Goal: Find specific page/section: Find specific page/section

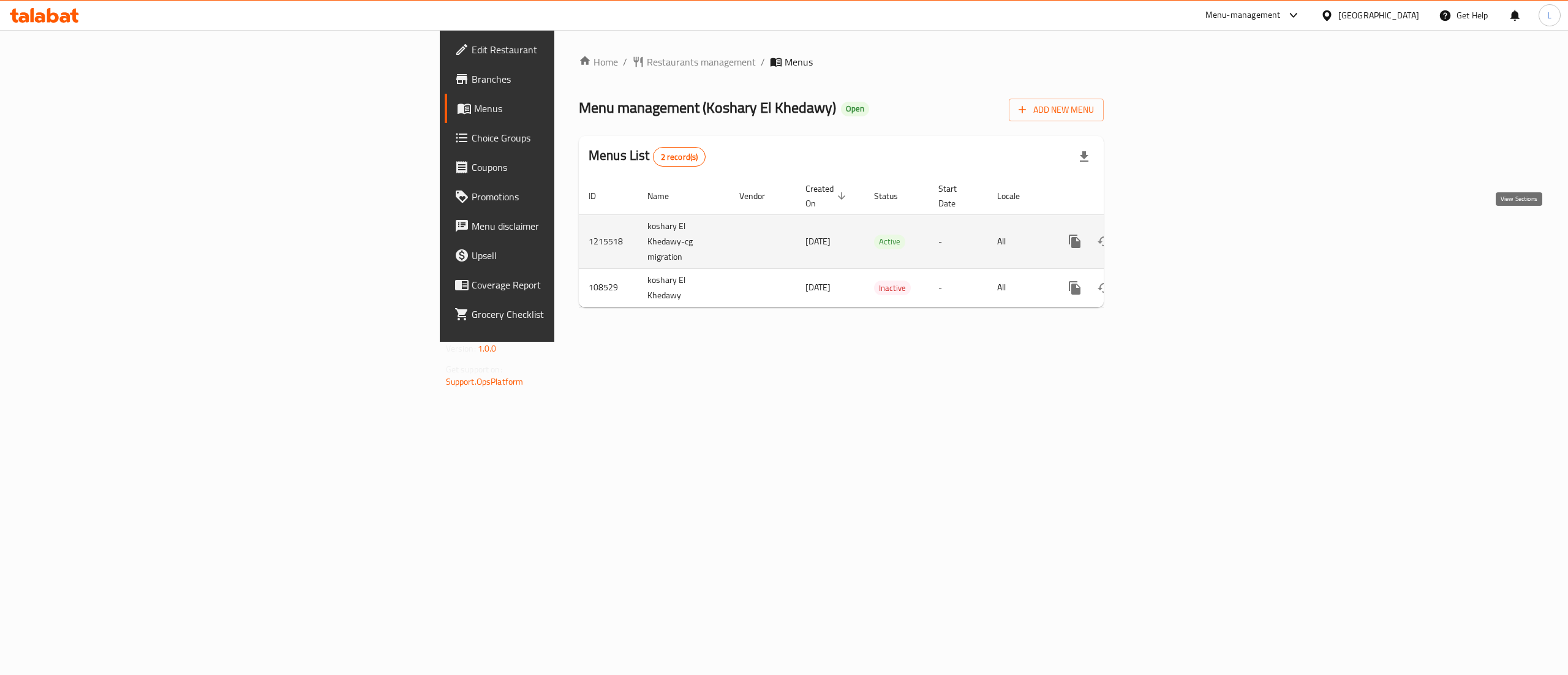
click at [1170, 235] on icon "enhanced table" at bounding box center [1162, 241] width 15 height 15
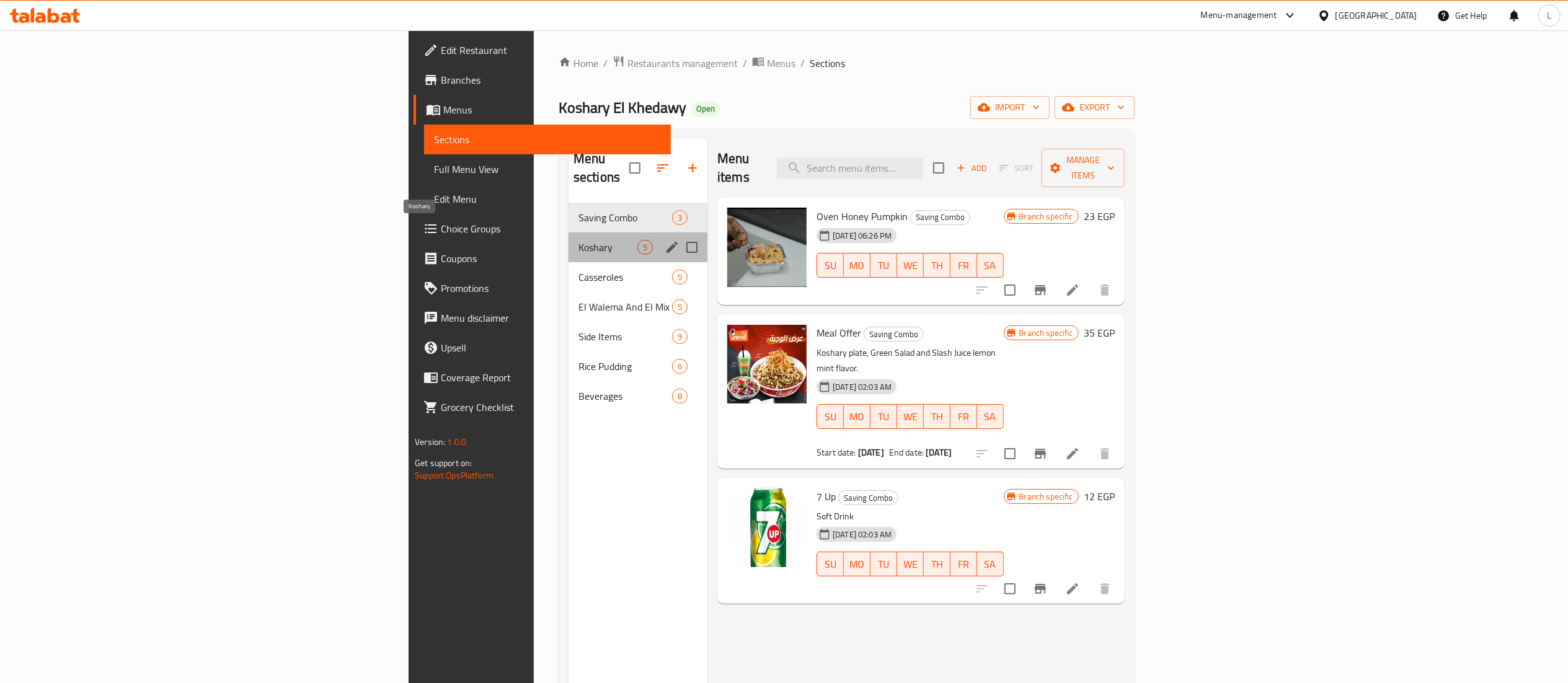
click at [579, 240] on span "Koshary" at bounding box center [608, 247] width 59 height 15
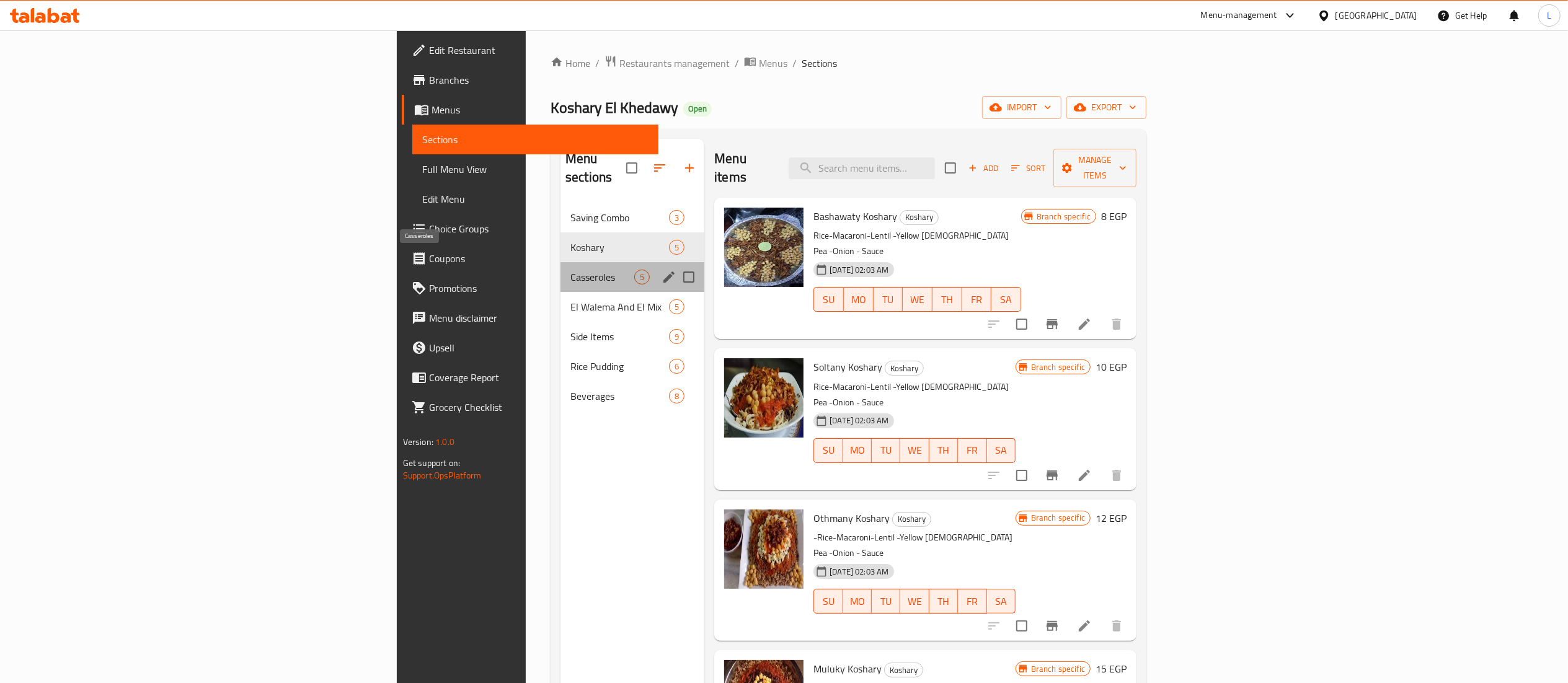
click at [570, 270] on span "Casseroles" at bounding box center [601, 277] width 64 height 15
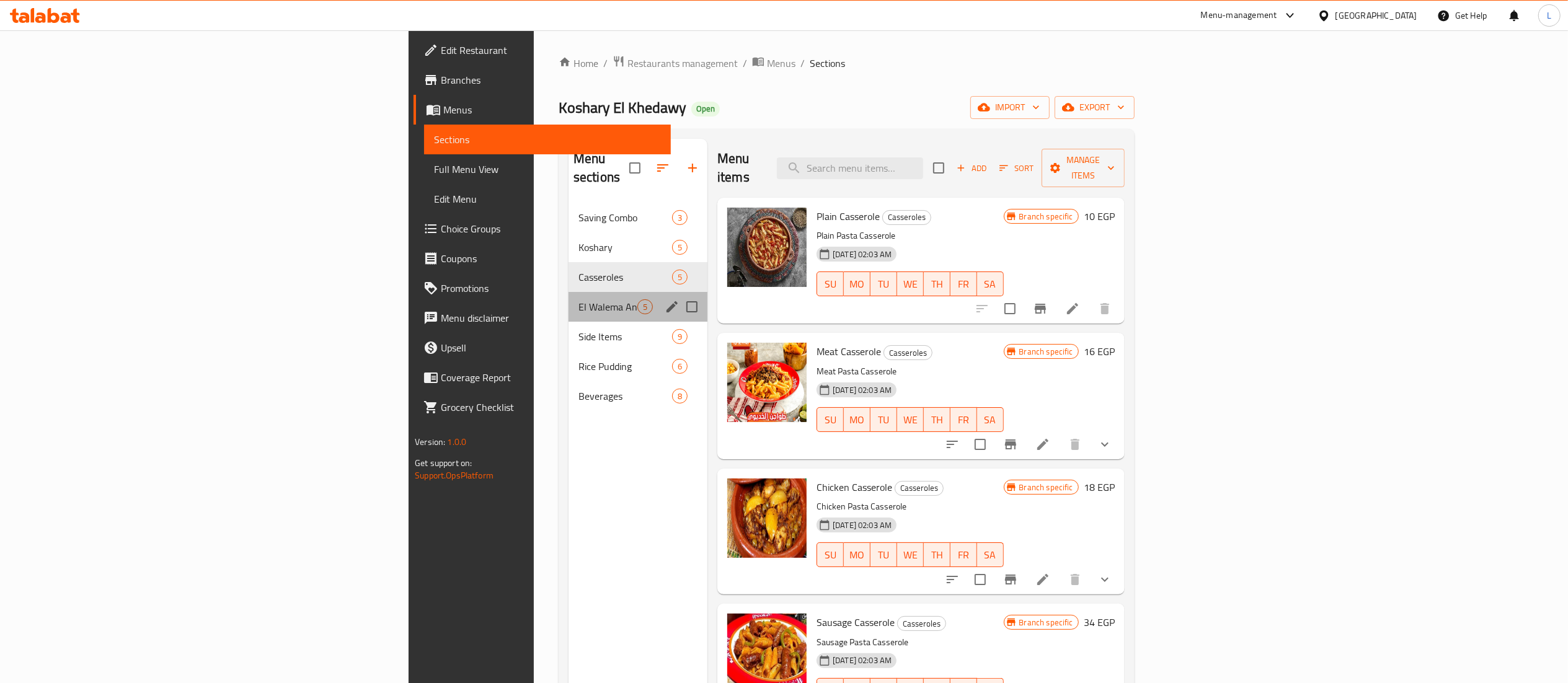
click at [568, 297] on div "El Walema And El Mix 5" at bounding box center [637, 307] width 139 height 30
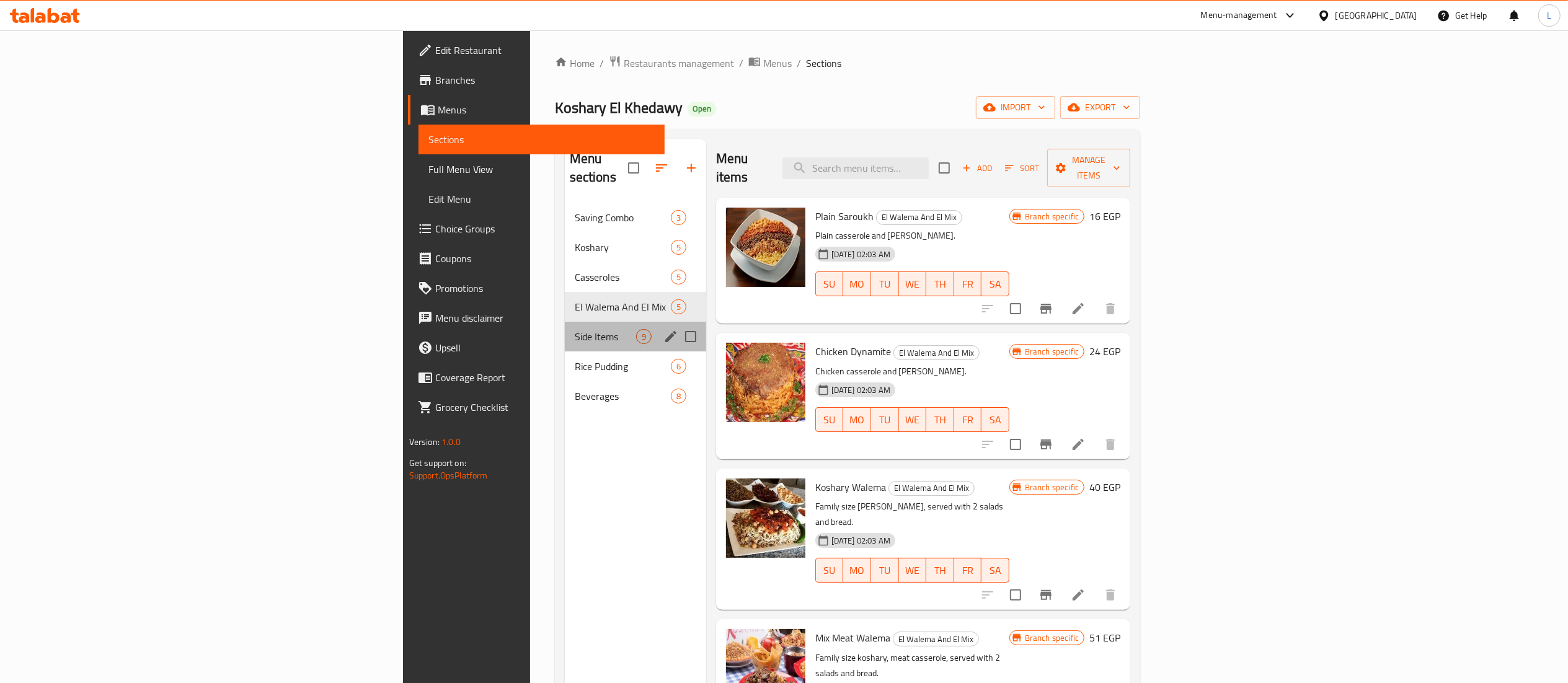
click at [565, 321] on div "Side Items 9" at bounding box center [635, 336] width 141 height 30
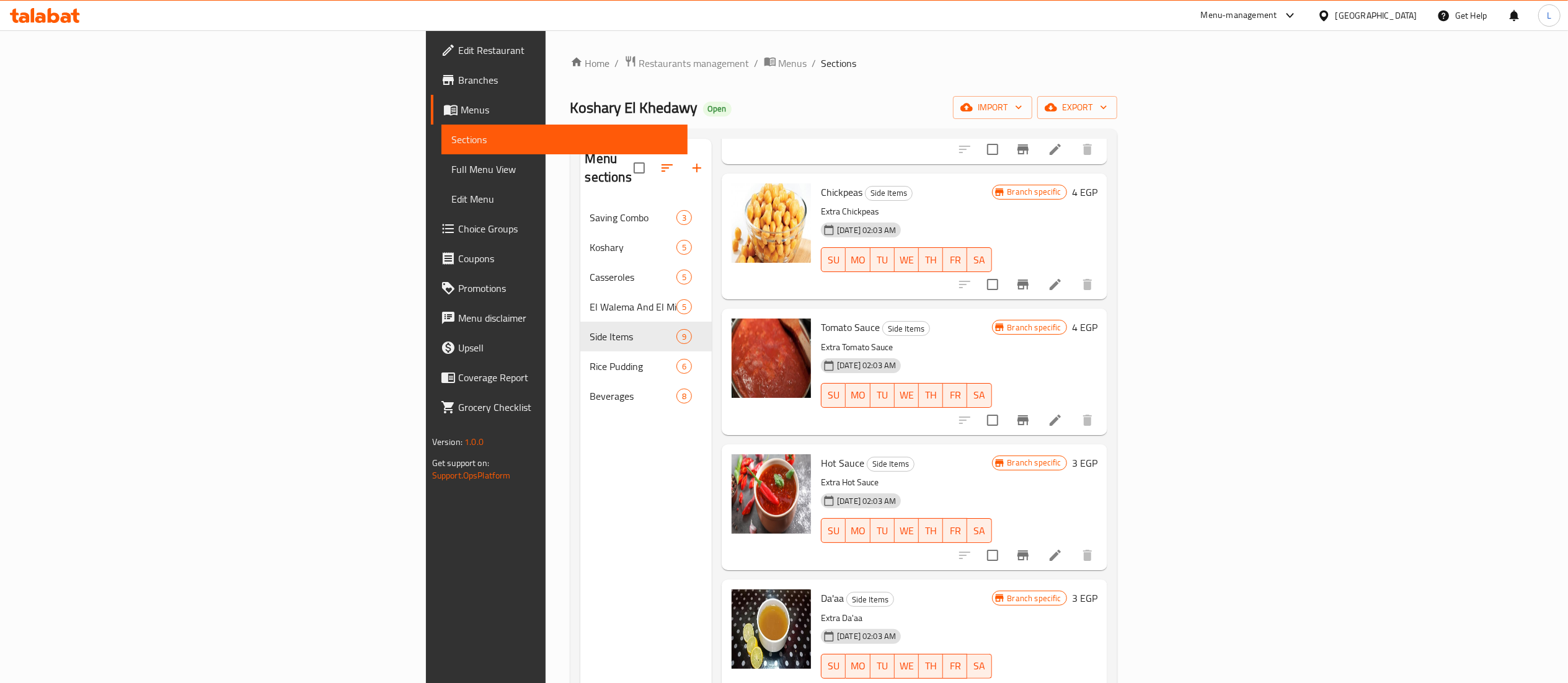
scroll to position [174, 0]
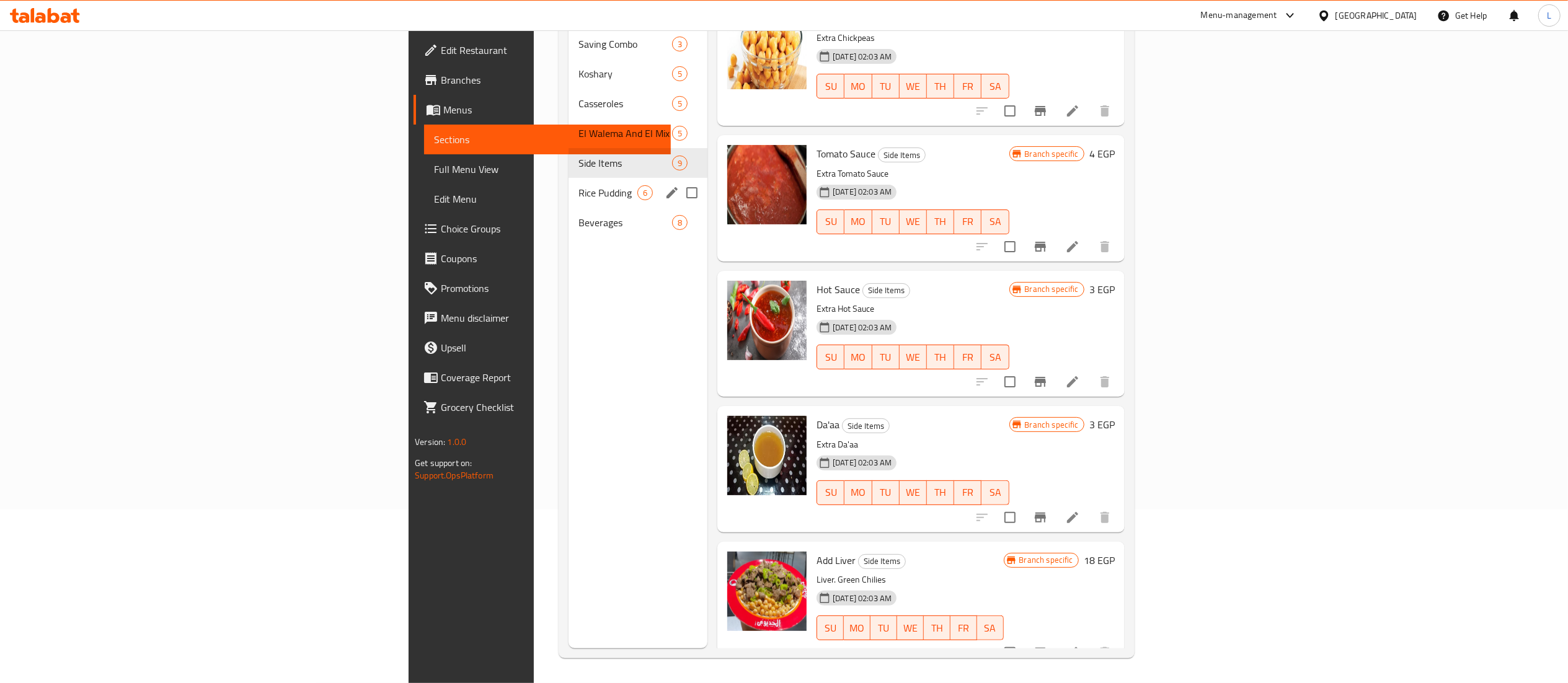
click at [568, 178] on div "Rice Pudding 6" at bounding box center [637, 193] width 139 height 30
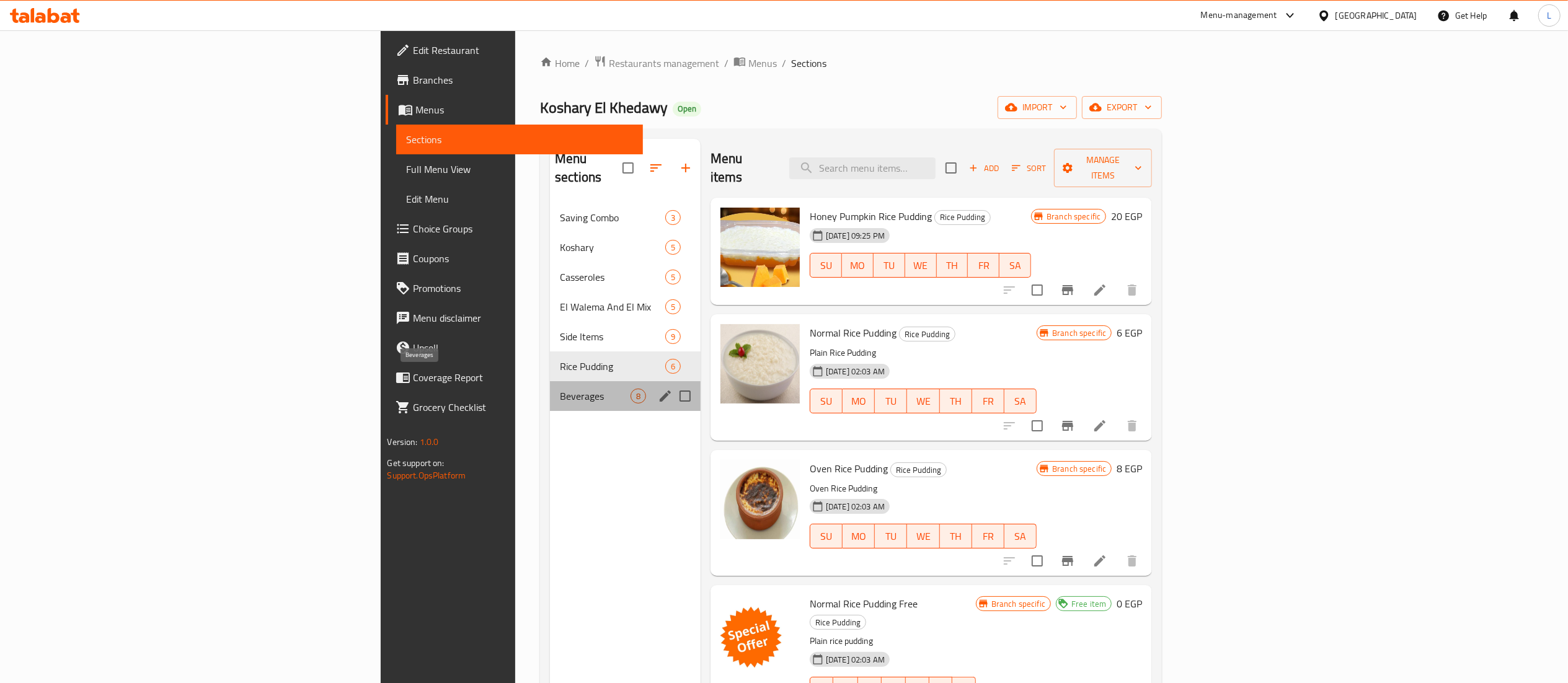
click at [559, 389] on span "Beverages" at bounding box center [594, 396] width 71 height 15
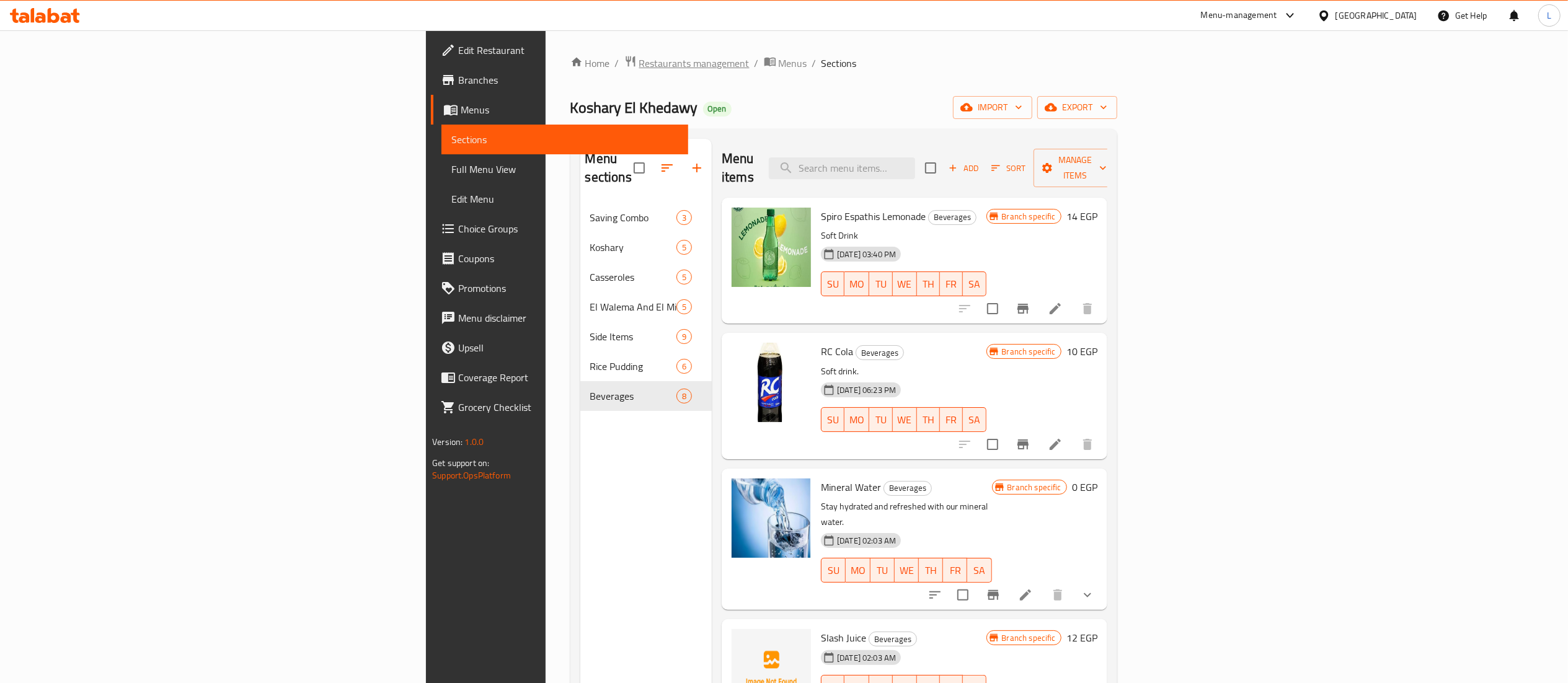
click at [639, 60] on span "Restaurants management" at bounding box center [694, 63] width 110 height 15
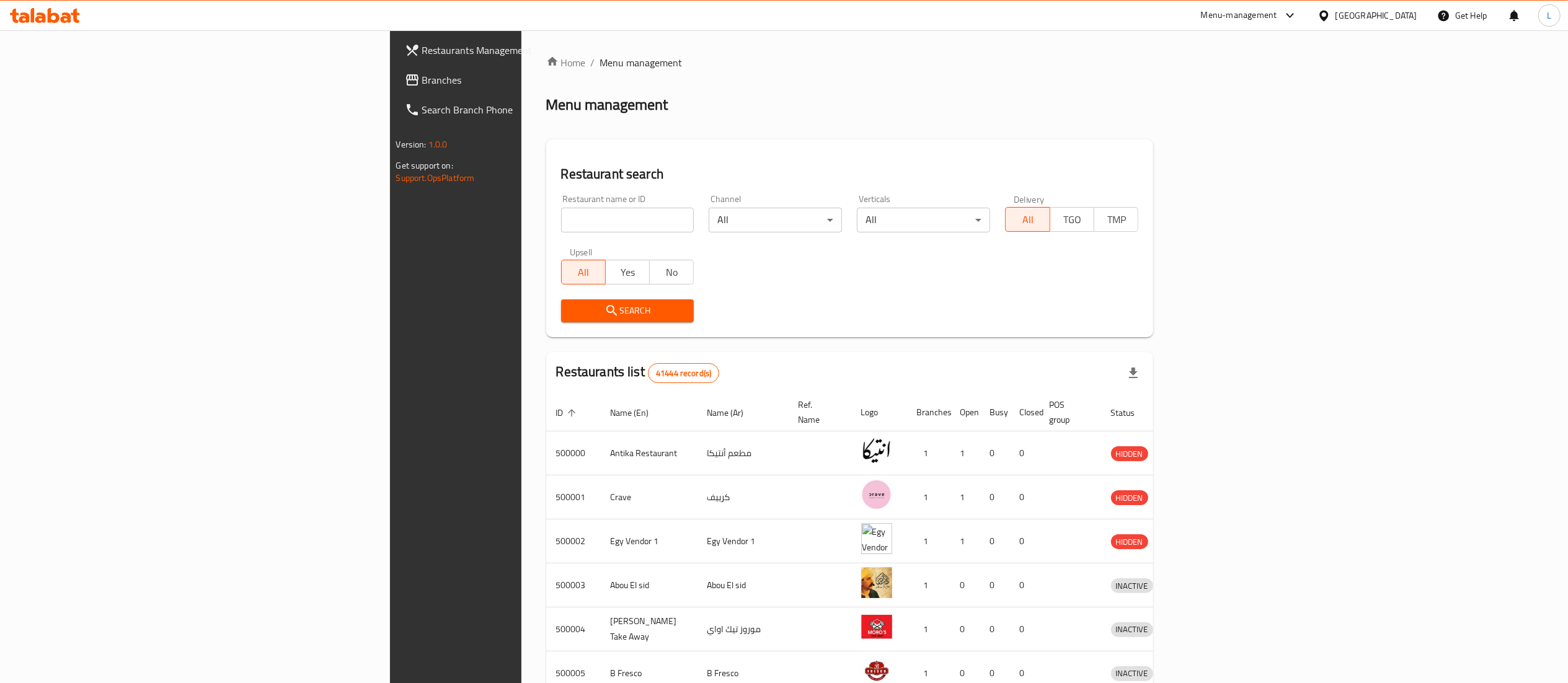
click at [546, 220] on div "Home / Menu management Menu management Restaurant search Restaurant name or ID …" at bounding box center [850, 484] width 608 height 859
click at [561, 220] on input "search" at bounding box center [628, 220] width 133 height 25
type input "chicken fila"
click at [571, 304] on span "Search" at bounding box center [628, 311] width 114 height 16
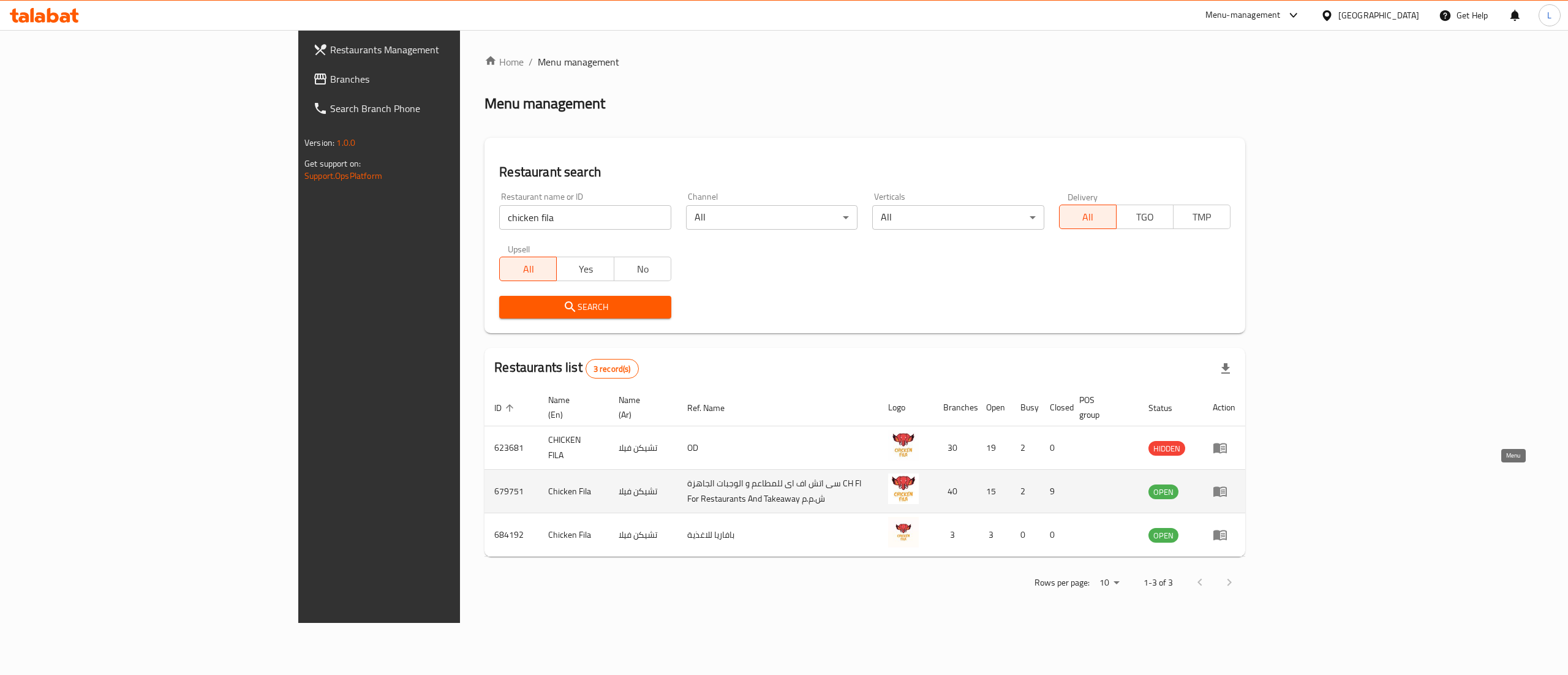
click at [1227, 484] on icon "enhanced table" at bounding box center [1219, 491] width 15 height 15
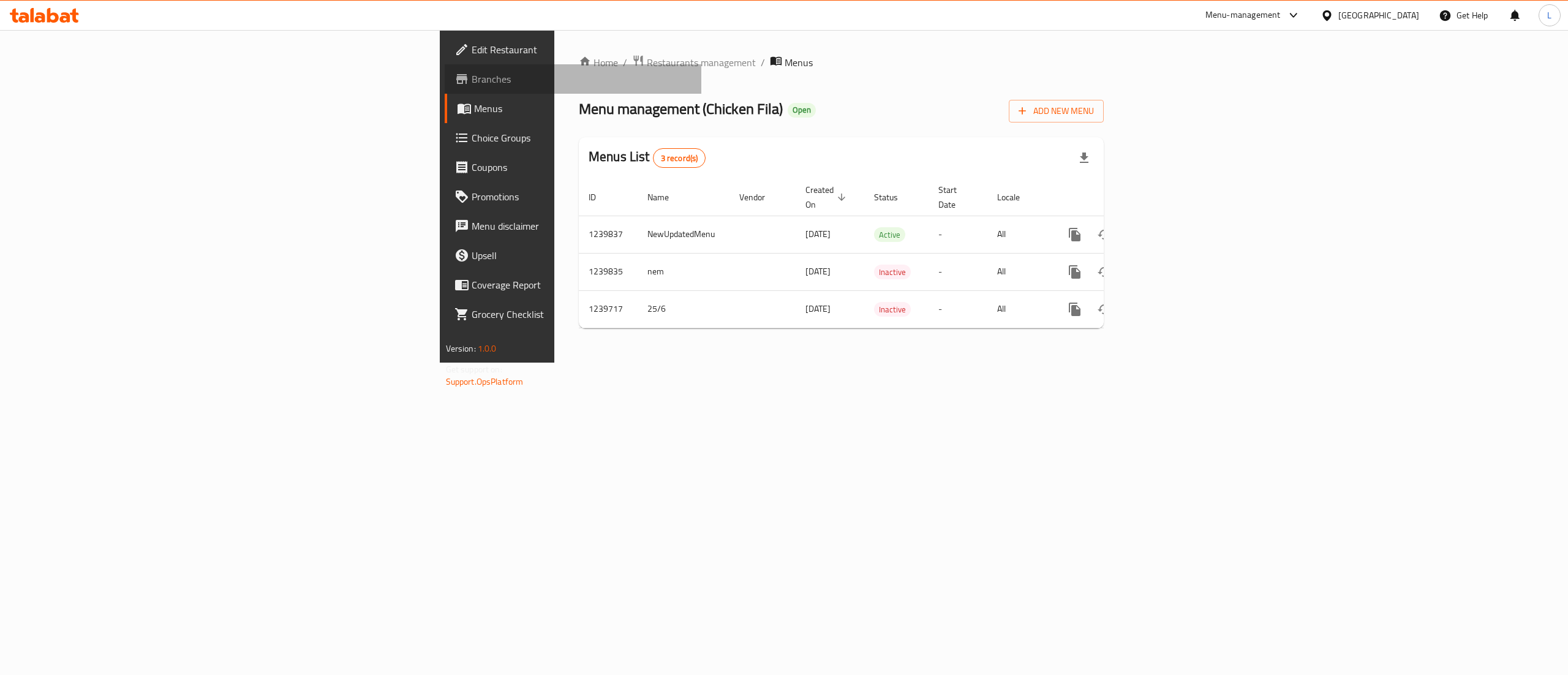
click at [471, 78] on span "Branches" at bounding box center [581, 79] width 221 height 15
